Goal: Communication & Community: Ask a question

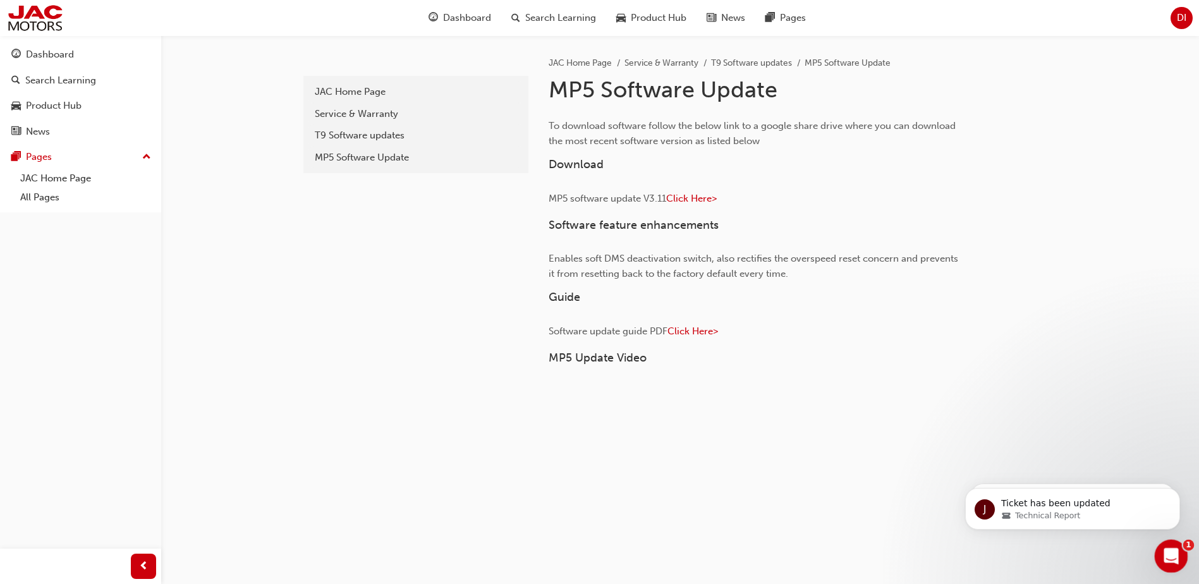
click at [1168, 548] on icon "Open Intercom Messenger" at bounding box center [1169, 554] width 21 height 21
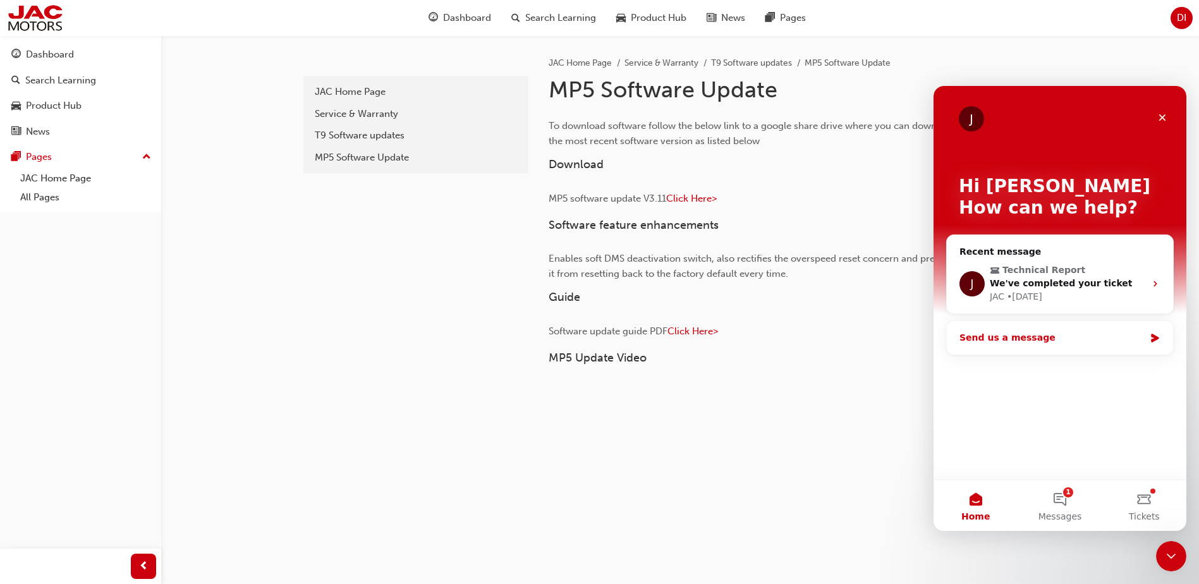
click at [1039, 321] on div "Send us a message" at bounding box center [1060, 338] width 226 height 34
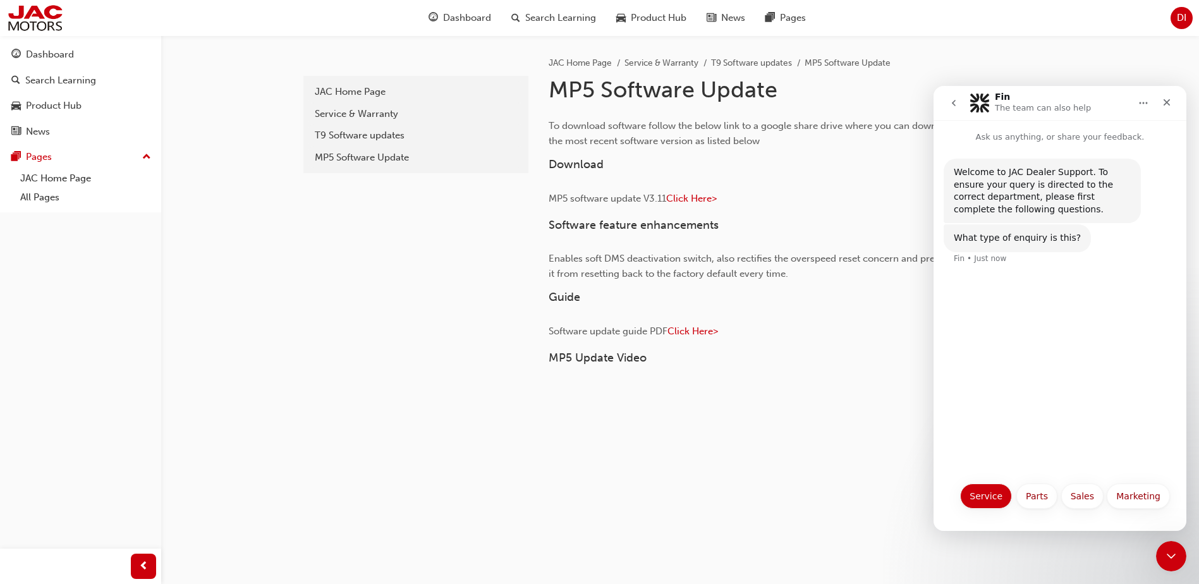
click at [997, 501] on button "Service" at bounding box center [986, 496] width 52 height 25
click at [1039, 470] on button "VOR Loan car request" at bounding box center [1026, 465] width 115 height 25
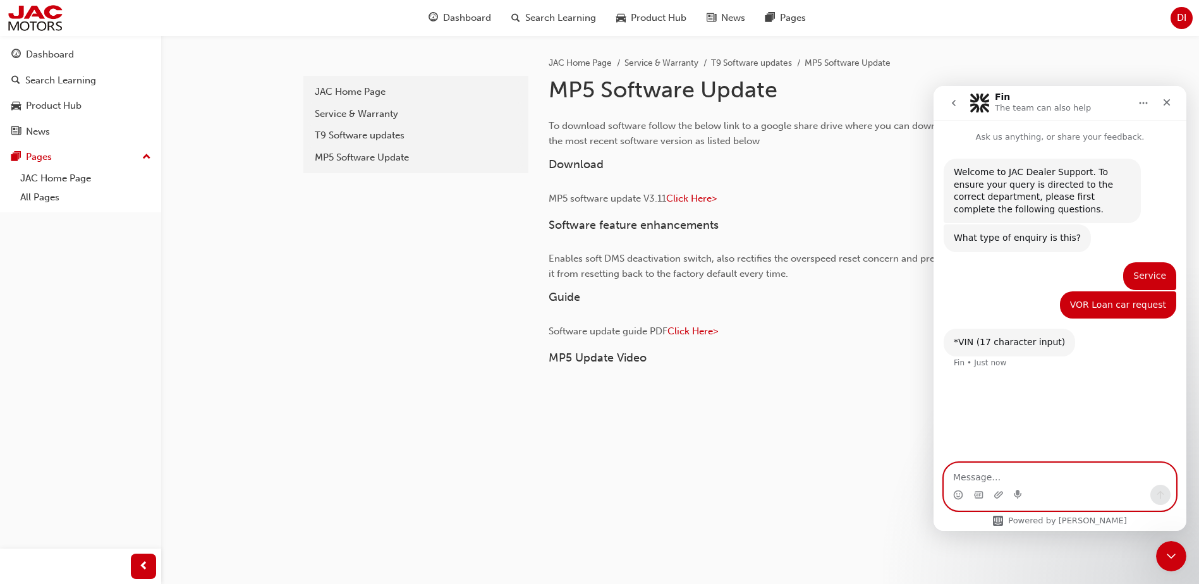
click at [966, 475] on textarea "Message…" at bounding box center [1059, 473] width 231 height 21
paste textarea "[US_VEHICLE_IDENTIFICATION_NUMBER]"
type textarea "[US_VEHICLE_IDENTIFICATION_NUMBER]"
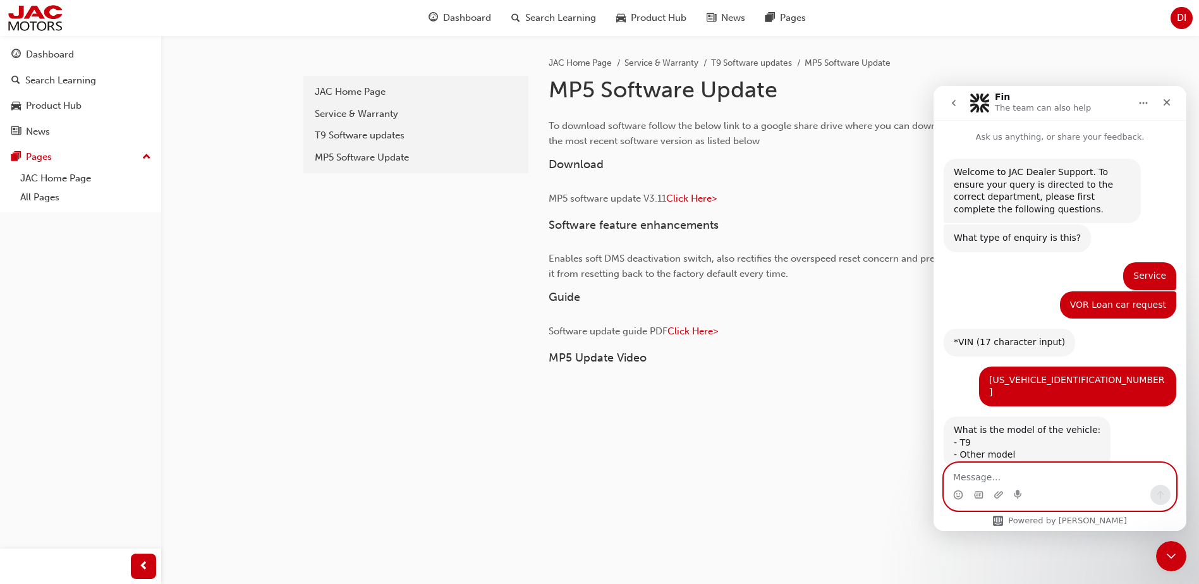
scroll to position [20, 0]
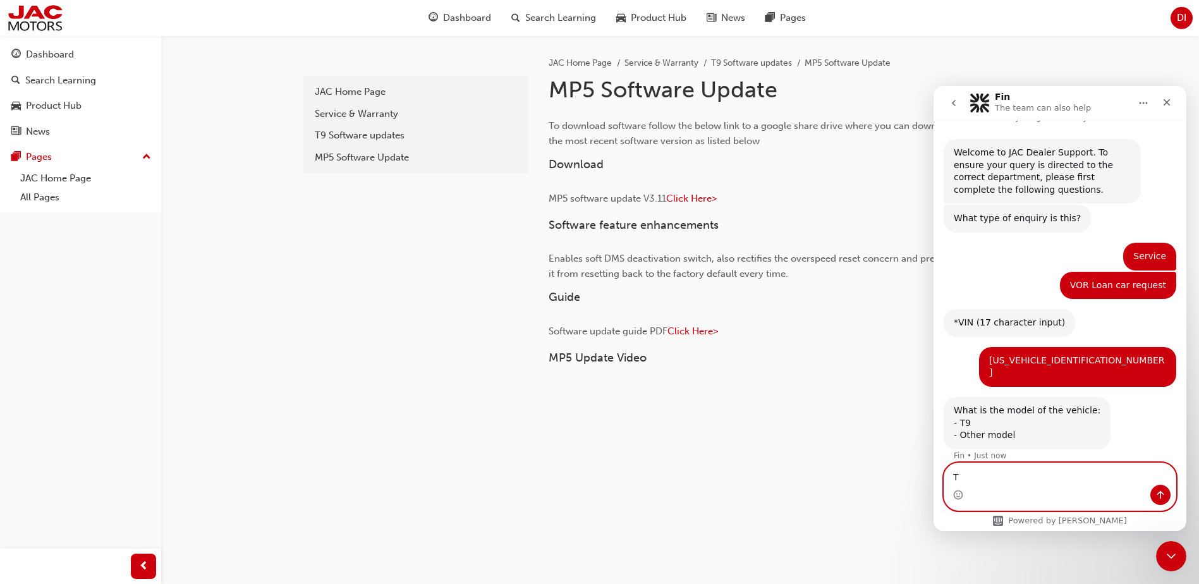
type textarea "T9"
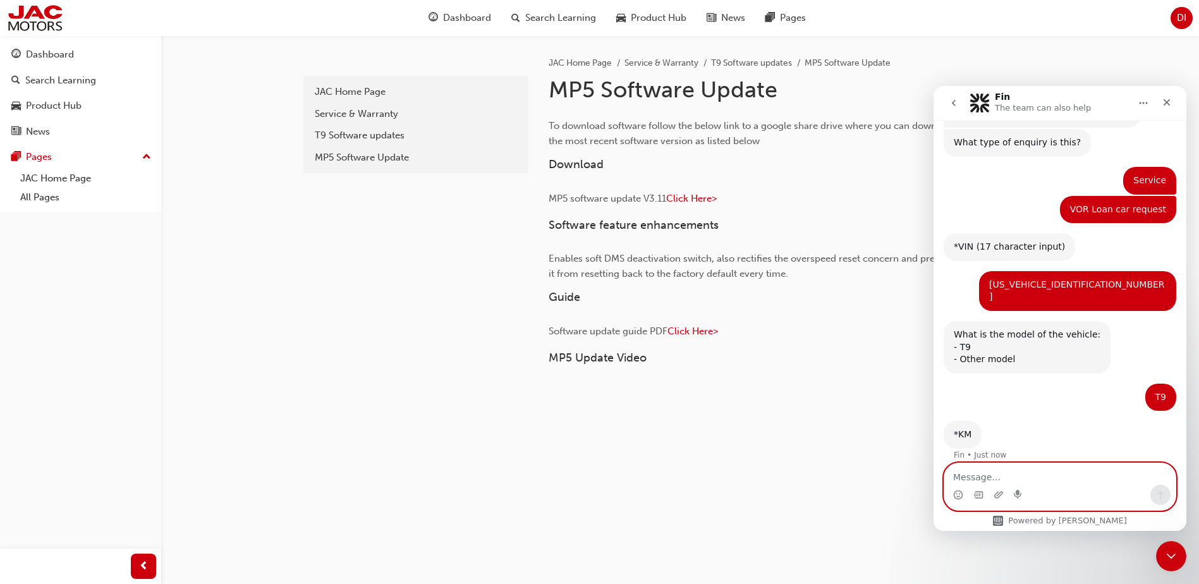
scroll to position [95, 0]
type textarea "10279"
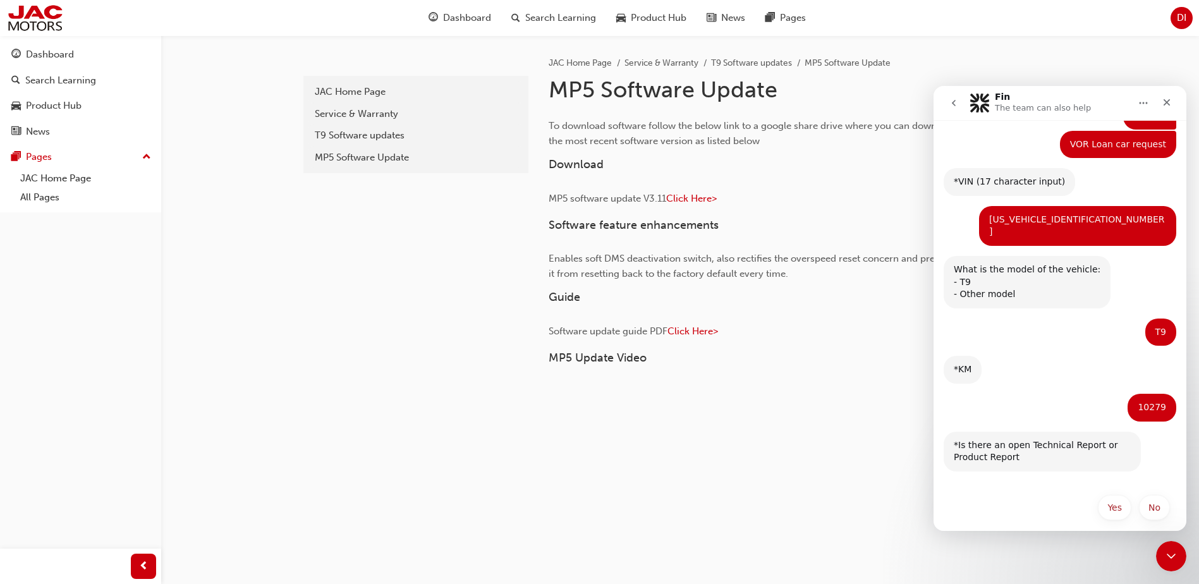
scroll to position [159, 0]
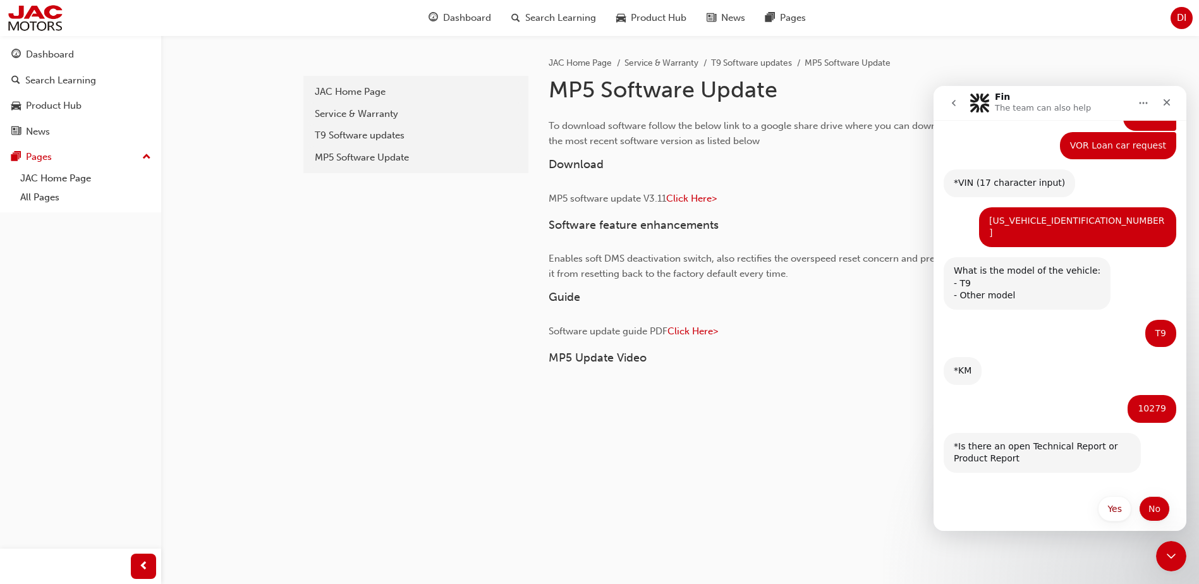
click at [1143, 500] on button "No" at bounding box center [1154, 508] width 31 height 25
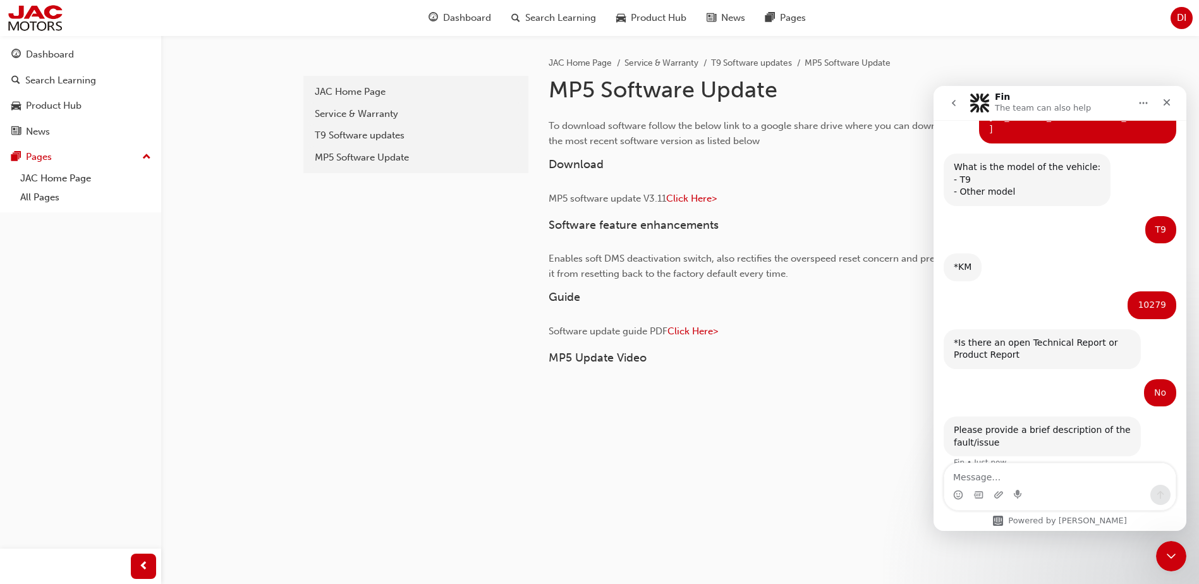
scroll to position [271, 0]
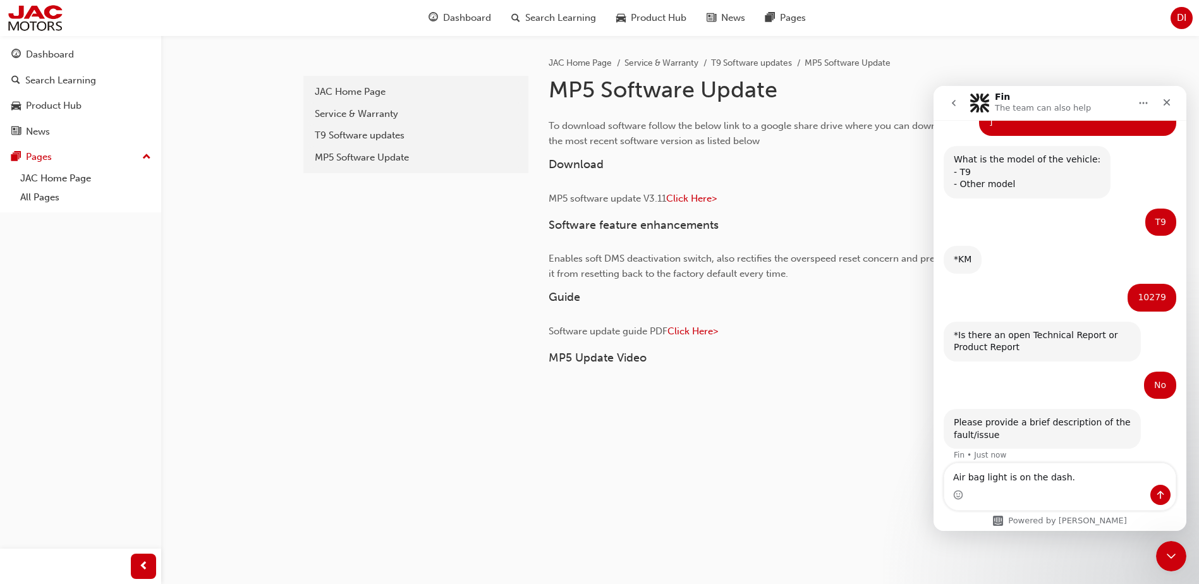
type textarea "Air bag light is on the dash."
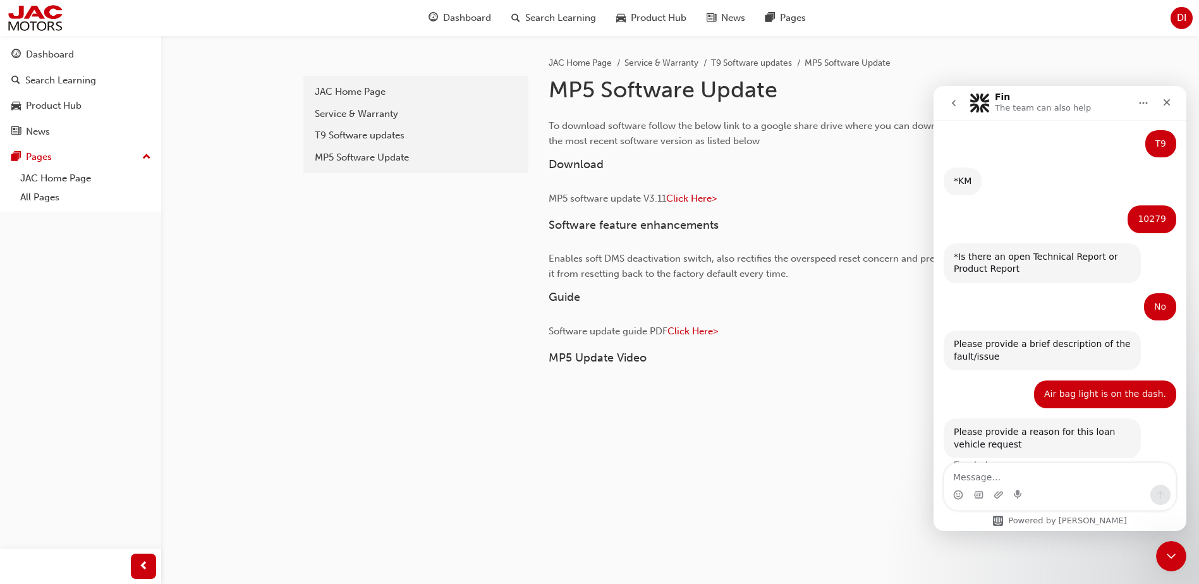
scroll to position [358, 0]
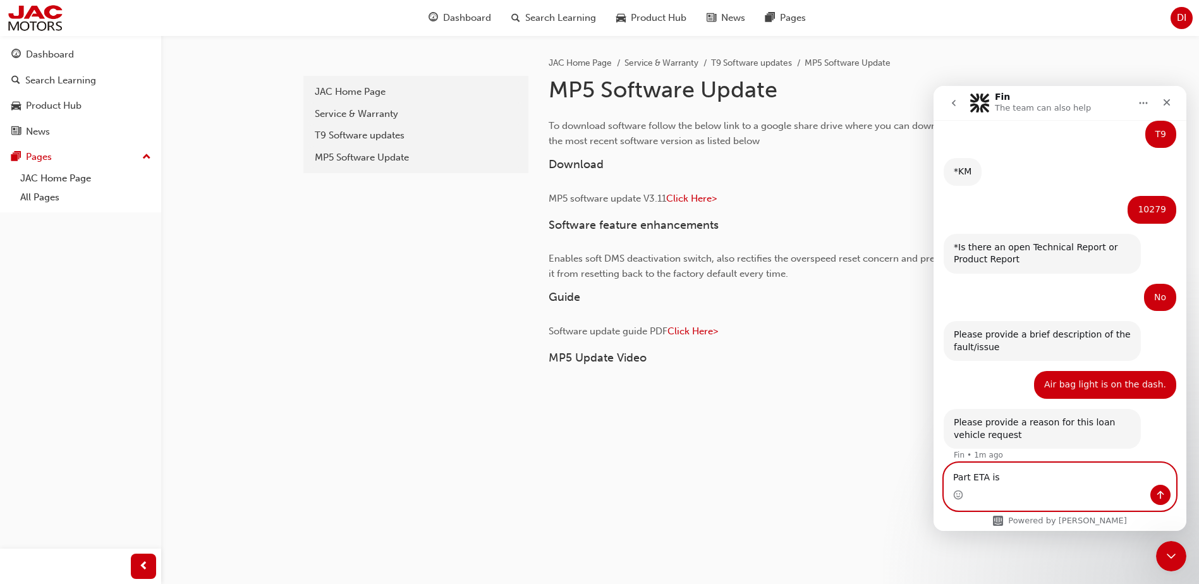
click at [1050, 484] on textarea "Part ETA is" at bounding box center [1059, 473] width 231 height 21
type textarea "Part ETA is 24th/09"
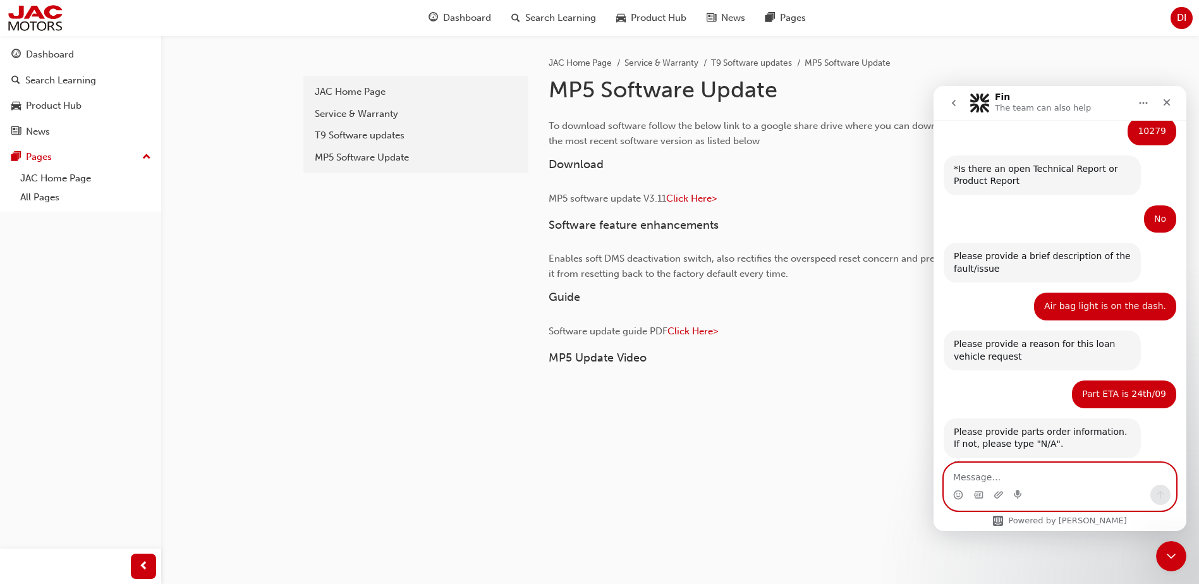
scroll to position [446, 0]
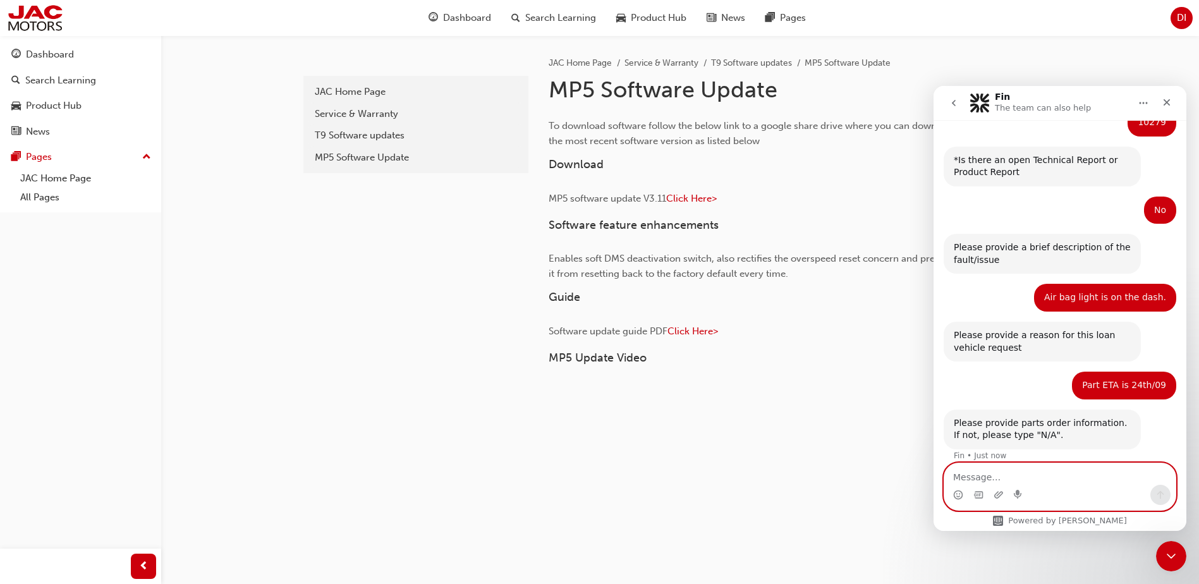
click at [983, 479] on textarea "Message…" at bounding box center [1059, 473] width 231 height 21
paste textarea "5811200P33LL"
type textarea "PN - 5811200P33LL"
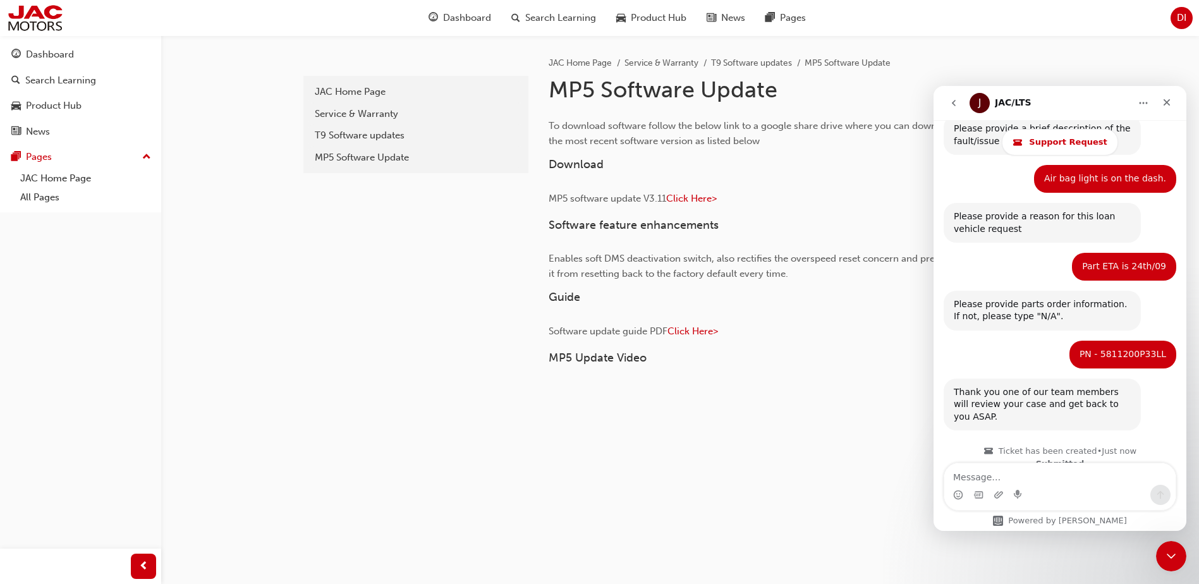
scroll to position [635, 0]
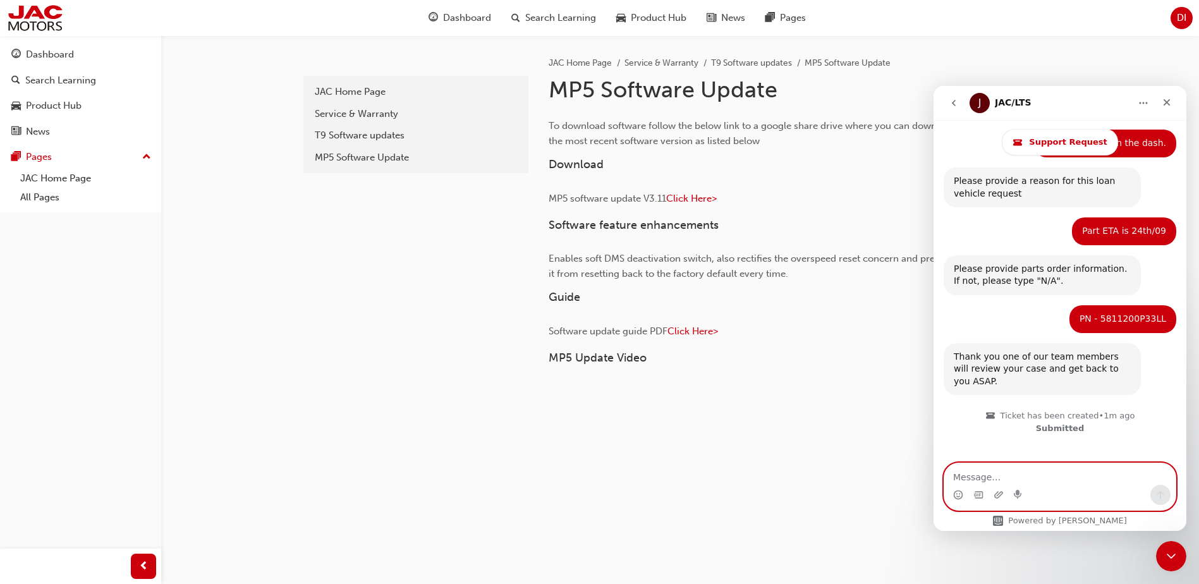
click at [1061, 480] on textarea "Message…" at bounding box center [1059, 473] width 231 height 21
click at [1109, 415] on div "Ticket has been created • 3m ago Submitted" at bounding box center [1060, 429] width 233 height 49
